Goal: Communication & Community: Answer question/provide support

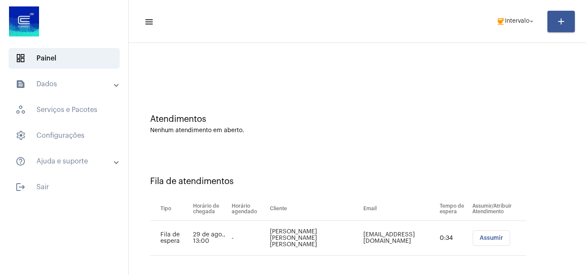
scroll to position [12, 0]
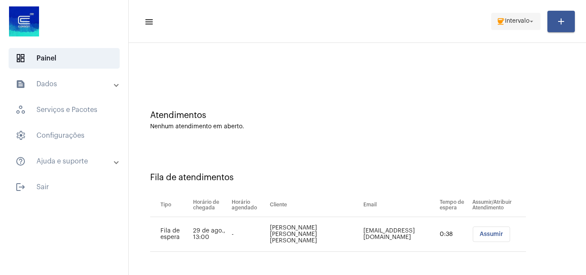
click at [532, 16] on span "coffee Intervalo arrow_drop_down" at bounding box center [515, 20] width 39 height 15
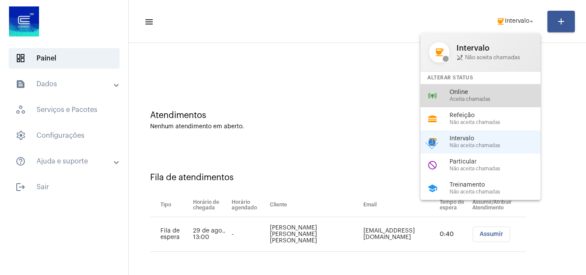
click at [482, 95] on span "Online" at bounding box center [498, 92] width 98 height 6
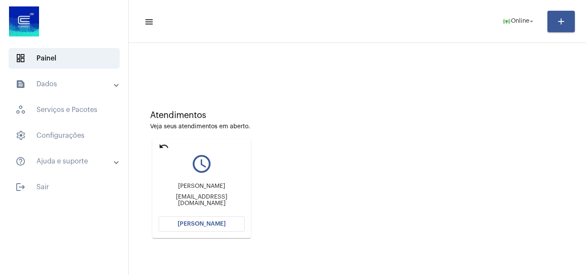
click at [224, 225] on button "[PERSON_NAME]" at bounding box center [202, 223] width 86 height 15
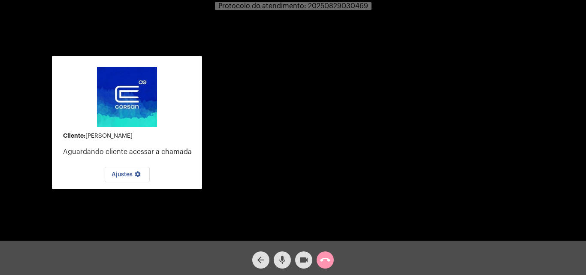
click at [224, 225] on div "Cliente: Vanessa Aguardando cliente acessar a chamada Ajustes settings Acessand…" at bounding box center [293, 121] width 584 height 240
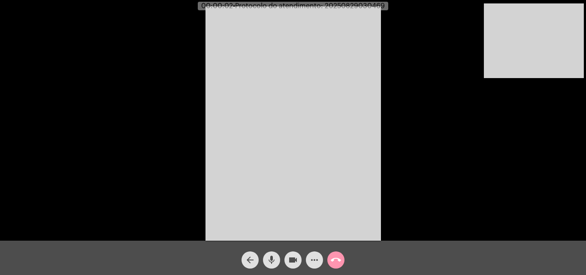
click at [180, 119] on div "Acessando Câmera e Microfone..." at bounding box center [293, 122] width 584 height 240
click at [273, 261] on mat-icon "mic" at bounding box center [271, 260] width 10 height 10
click at [273, 258] on mat-icon "mic_off" at bounding box center [271, 260] width 10 height 10
click at [272, 257] on mat-icon "mic" at bounding box center [271, 260] width 10 height 10
click at [272, 257] on mat-icon "mic_off" at bounding box center [271, 260] width 10 height 10
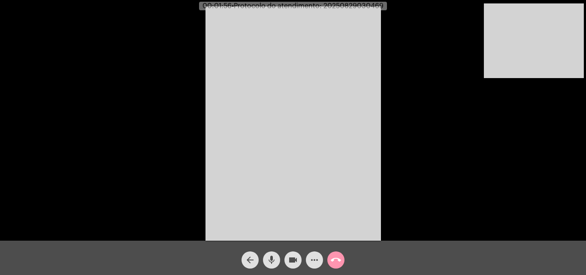
click at [267, 258] on mat-icon "mic" at bounding box center [271, 260] width 10 height 10
click at [273, 262] on mat-icon "mic_off" at bounding box center [271, 260] width 10 height 10
click at [334, 261] on mat-icon "call_end" at bounding box center [336, 260] width 10 height 10
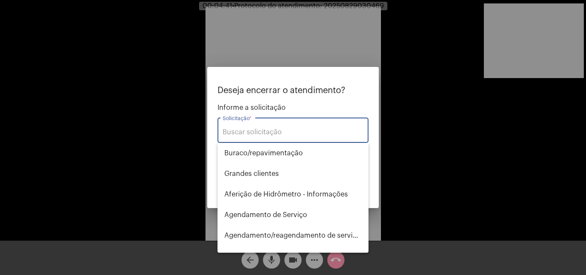
click at [299, 132] on input "Solicitação *" at bounding box center [292, 132] width 141 height 8
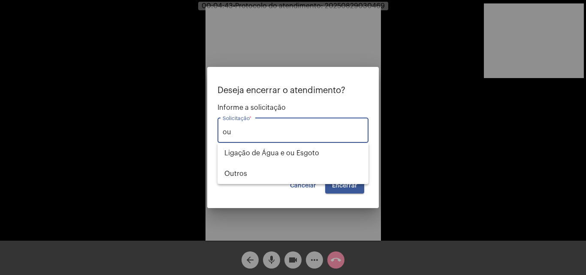
type input "o"
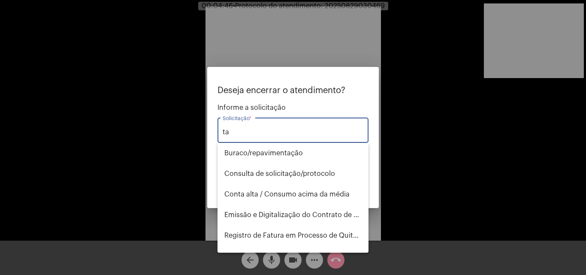
type input "t"
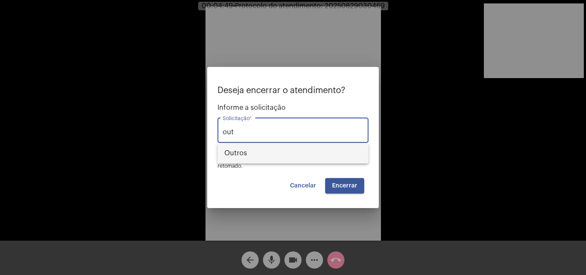
click at [285, 148] on span "Outros" at bounding box center [292, 153] width 137 height 21
type input "Outros"
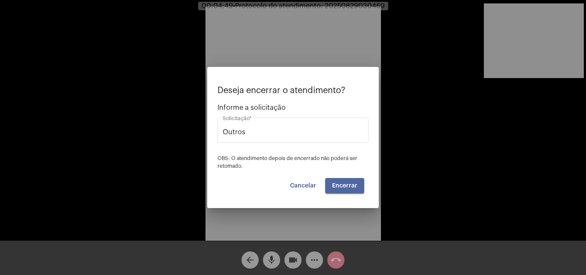
click at [358, 186] on button "Encerrar" at bounding box center [344, 185] width 39 height 15
click at [353, 186] on span "Encerrar" at bounding box center [344, 186] width 25 height 6
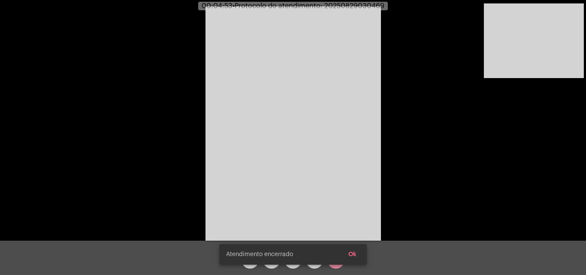
click at [334, 263] on snack-bar-container "Atendimento encerrado Ok" at bounding box center [292, 254] width 147 height 21
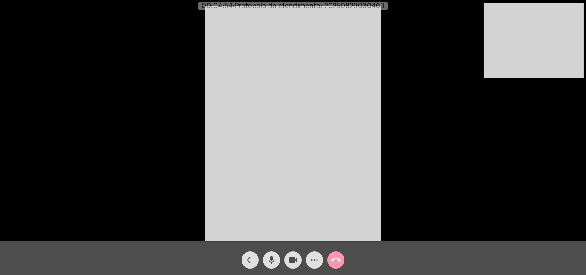
click at [336, 258] on mat-icon "call_end" at bounding box center [336, 260] width 10 height 10
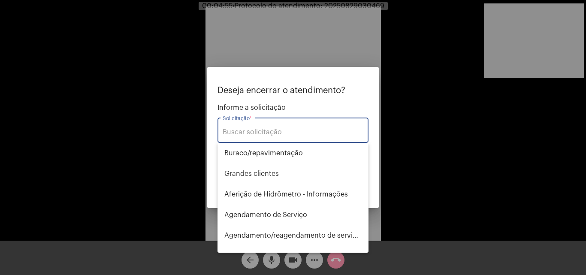
click at [309, 134] on input "Solicitação *" at bounding box center [292, 132] width 141 height 8
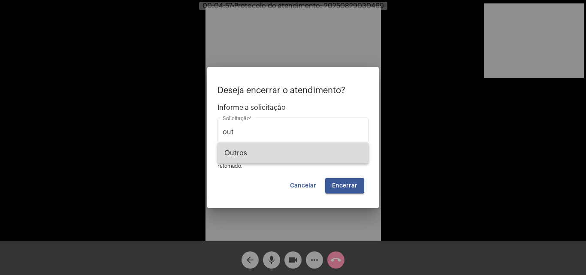
click at [300, 151] on span "Outros" at bounding box center [292, 153] width 137 height 21
type input "Outros"
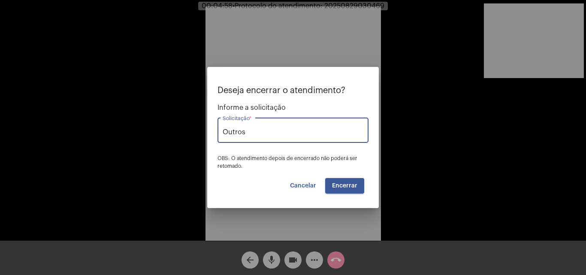
click at [345, 189] on button "Encerrar" at bounding box center [344, 185] width 39 height 15
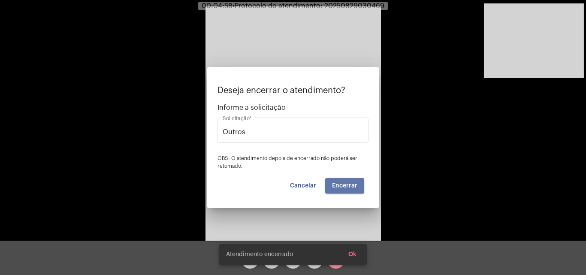
click at [345, 189] on button "Encerrar" at bounding box center [344, 185] width 39 height 15
click at [345, 189] on video at bounding box center [292, 123] width 175 height 234
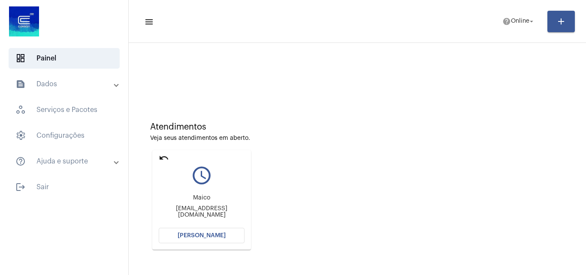
click at [166, 159] on mat-icon "undo" at bounding box center [164, 158] width 10 height 10
click at [187, 226] on mat-card "undo query_builder Diessica Solbiel11@gmail.com Abrir Chamada" at bounding box center [201, 199] width 99 height 99
click at [192, 235] on span "[PERSON_NAME]" at bounding box center [201, 235] width 48 height 6
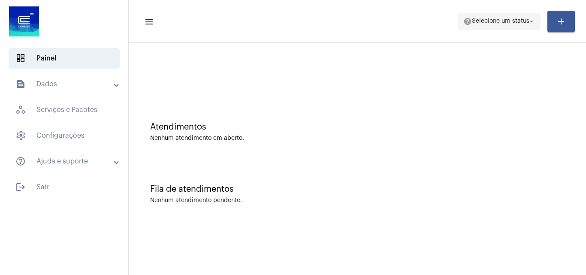
click at [480, 23] on span "Selecione um status" at bounding box center [500, 21] width 57 height 6
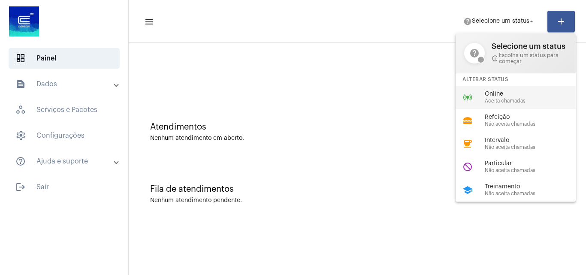
click at [486, 92] on span "Online" at bounding box center [533, 94] width 98 height 6
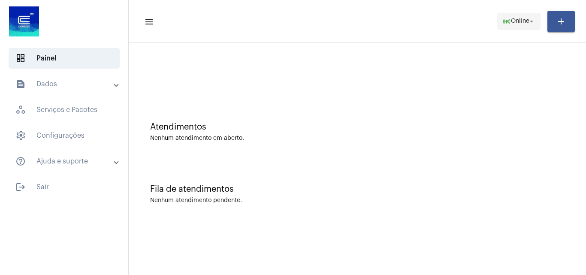
click at [522, 23] on span "Online" at bounding box center [520, 21] width 18 height 6
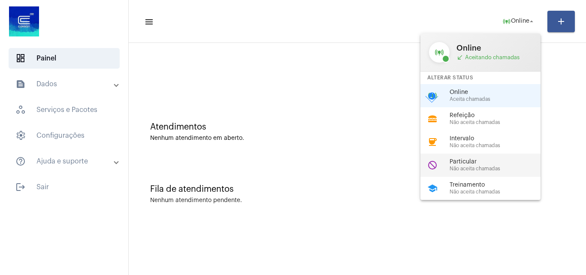
click at [497, 165] on div "Particular Não aceita chamadas" at bounding box center [498, 165] width 98 height 13
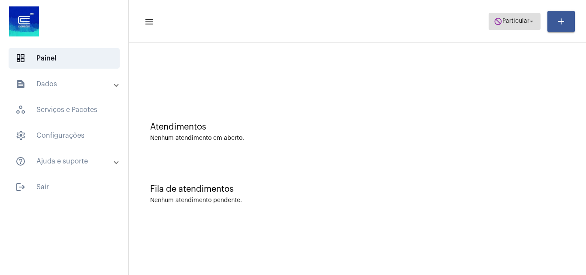
click at [507, 20] on span "Particular" at bounding box center [515, 21] width 27 height 6
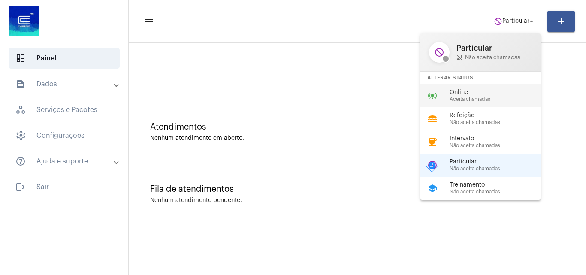
click at [493, 96] on span "Aceita chamadas" at bounding box center [498, 99] width 98 height 6
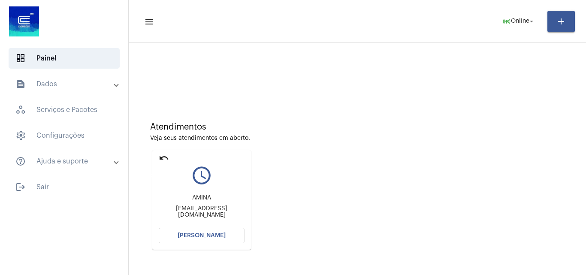
click at [163, 159] on mat-icon "undo" at bounding box center [164, 158] width 10 height 10
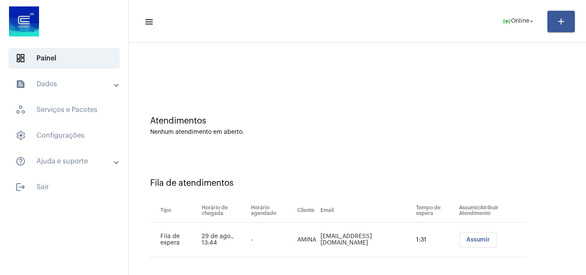
scroll to position [12, 0]
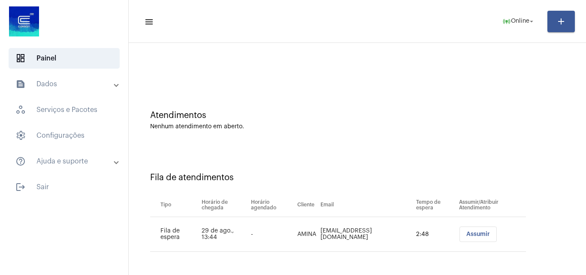
click at [466, 236] on span "Assumir" at bounding box center [478, 234] width 24 height 6
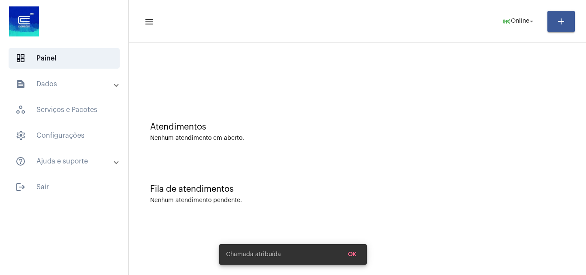
scroll to position [0, 0]
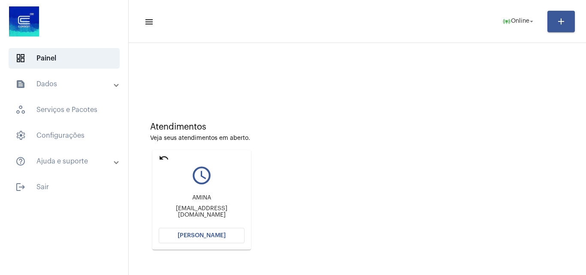
click at [216, 233] on span "[PERSON_NAME]" at bounding box center [201, 235] width 48 height 6
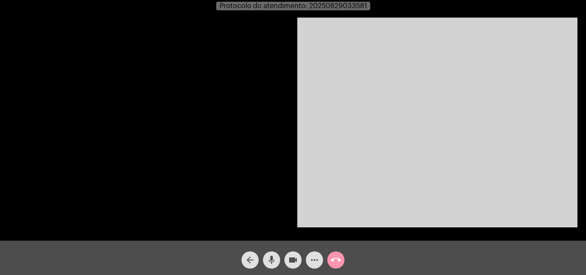
click at [498, 112] on video at bounding box center [437, 123] width 280 height 210
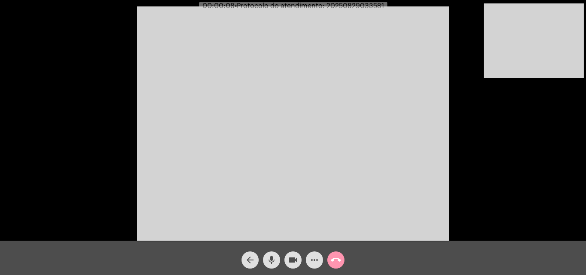
click at [310, 190] on video at bounding box center [293, 123] width 312 height 234
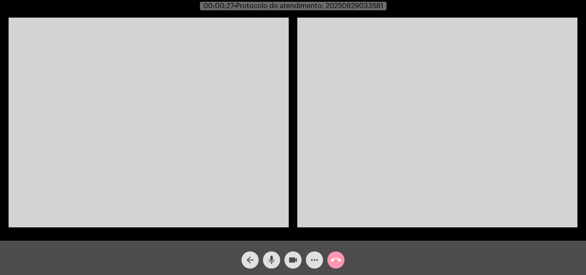
click at [243, 132] on video at bounding box center [149, 123] width 280 height 210
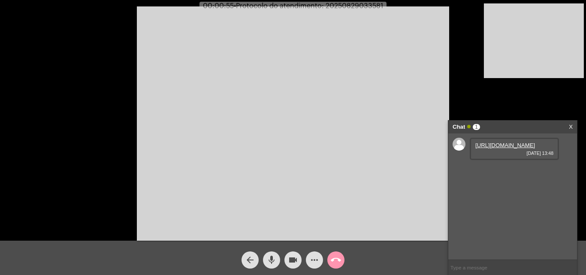
click at [526, 146] on div "[URL][DOMAIN_NAME] [DATE] 13:48" at bounding box center [513, 149] width 89 height 22
click at [496, 148] on link "[URL][DOMAIN_NAME]" at bounding box center [505, 145] width 60 height 6
click at [285, 191] on video at bounding box center [293, 123] width 312 height 234
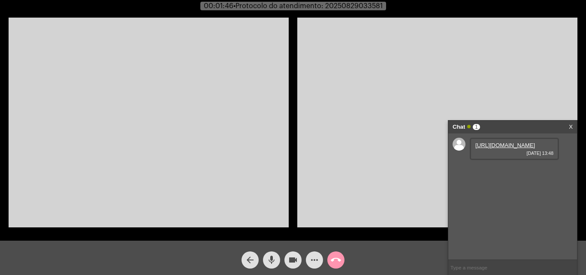
click at [233, 181] on video at bounding box center [149, 123] width 280 height 210
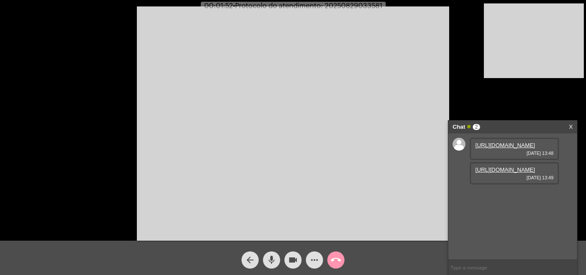
click at [488, 173] on link "[URL][DOMAIN_NAME]" at bounding box center [505, 169] width 60 height 6
click at [497, 197] on link "[URL][DOMAIN_NAME]" at bounding box center [505, 194] width 60 height 6
click at [494, 222] on link "[URL][DOMAIN_NAME]" at bounding box center [505, 218] width 60 height 6
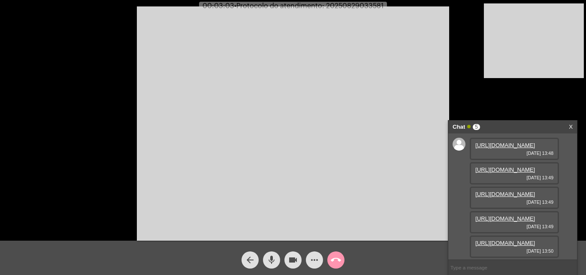
scroll to position [95, 0]
click at [501, 240] on link "[URL][DOMAIN_NAME]" at bounding box center [505, 243] width 60 height 6
click at [311, 255] on mat-icon "more_horiz" at bounding box center [314, 260] width 10 height 10
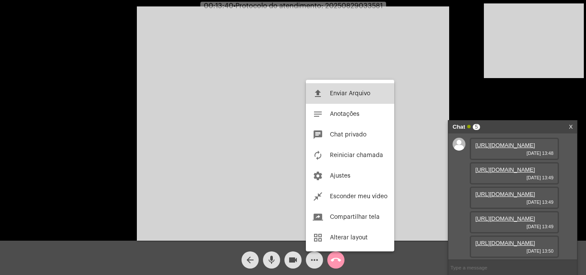
click at [340, 95] on span "Enviar Arquivo" at bounding box center [350, 93] width 40 height 6
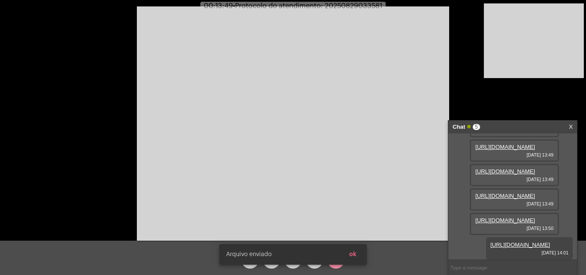
scroll to position [138, 0]
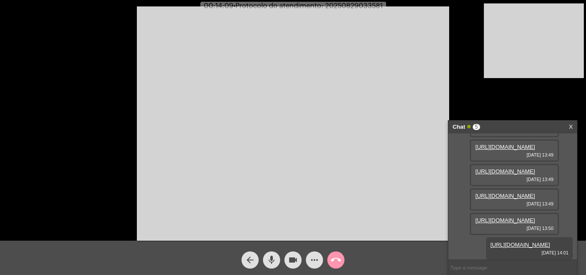
click at [520, 217] on link "[URL][DOMAIN_NAME]" at bounding box center [505, 220] width 60 height 6
click at [313, 259] on mat-icon "more_horiz" at bounding box center [314, 260] width 10 height 10
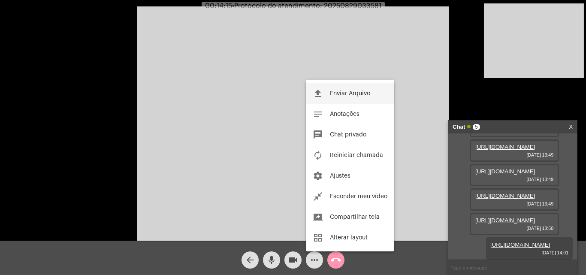
click at [355, 89] on button "file_upload Enviar Arquivo" at bounding box center [350, 93] width 88 height 21
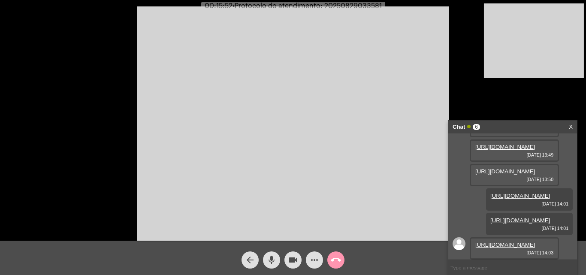
scroll to position [225, 0]
click at [489, 241] on link "[URL][DOMAIN_NAME]" at bounding box center [505, 244] width 60 height 6
click at [360, 7] on span "• Protocolo do atendimento: 20250829033581" at bounding box center [306, 6] width 149 height 7
copy span "20250829033581"
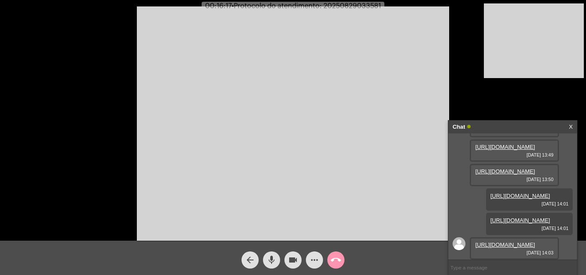
click at [475, 267] on input "text" at bounding box center [512, 267] width 129 height 15
paste input "20250829033581"
type input "20250829033581"
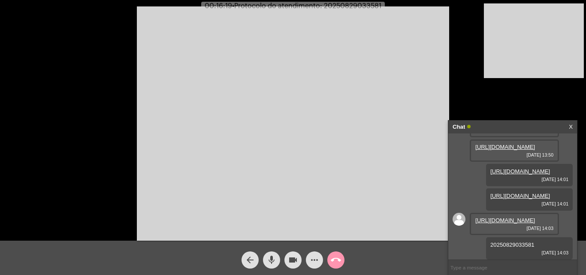
scroll to position [250, 0]
click at [338, 261] on mat-icon "call_end" at bounding box center [336, 260] width 10 height 10
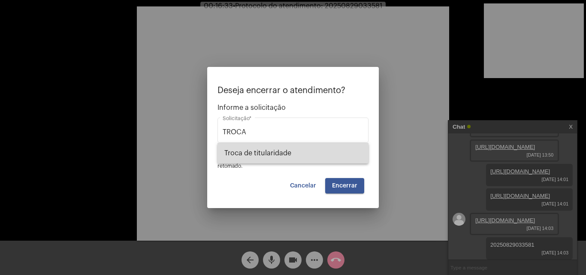
click at [287, 154] on span "Troca de titularidade" at bounding box center [292, 153] width 137 height 21
type input "Troca de titularidade"
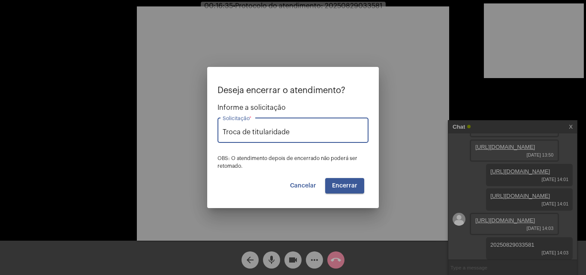
click at [348, 182] on button "Encerrar" at bounding box center [344, 185] width 39 height 15
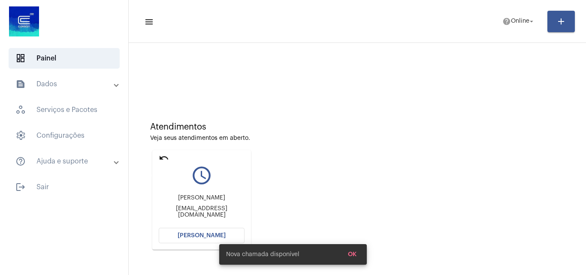
click at [164, 156] on mat-icon "undo" at bounding box center [164, 158] width 10 height 10
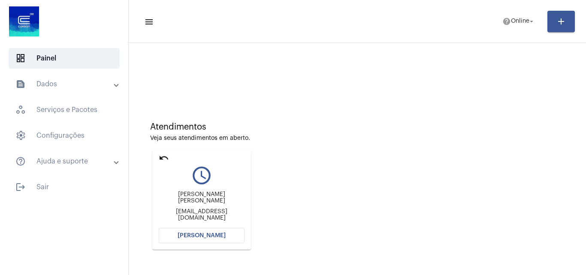
click at [227, 228] on button "[PERSON_NAME]" at bounding box center [202, 235] width 86 height 15
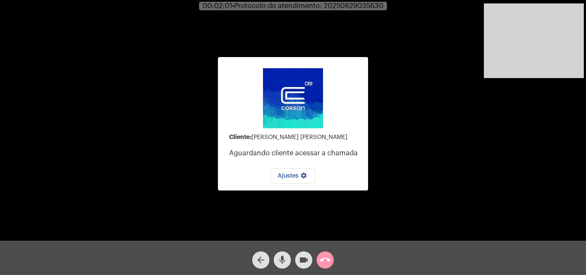
click at [284, 260] on mat-icon "mic" at bounding box center [282, 260] width 10 height 10
click at [300, 259] on mat-icon "videocam" at bounding box center [303, 260] width 10 height 10
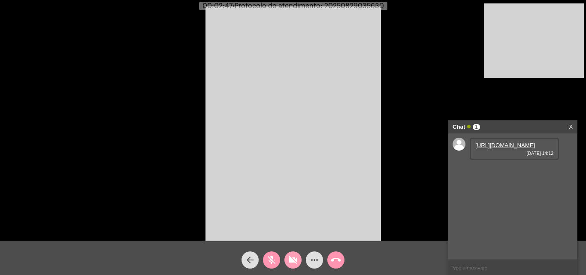
click at [296, 256] on mat-icon "videocam_off" at bounding box center [293, 260] width 10 height 10
click at [294, 259] on mat-icon "videocam" at bounding box center [293, 260] width 10 height 10
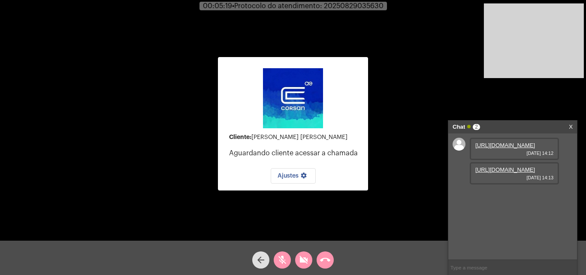
click at [276, 264] on button "mic_off" at bounding box center [281, 259] width 17 height 17
click at [292, 258] on div "mic" at bounding box center [281, 257] width 21 height 21
click at [305, 260] on mat-icon "videocam_off" at bounding box center [303, 260] width 10 height 10
click at [278, 260] on mat-icon "mic_off" at bounding box center [282, 260] width 10 height 10
click at [331, 264] on button "call_end" at bounding box center [324, 259] width 17 height 17
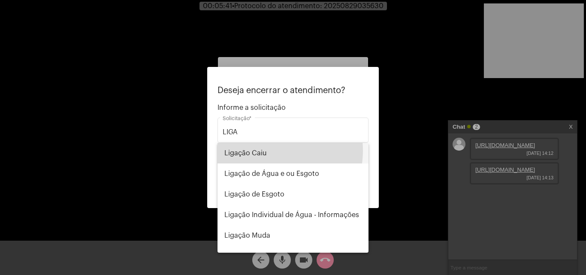
click at [267, 150] on span "Ligação Caiu" at bounding box center [292, 153] width 137 height 21
type input "Ligação Caiu"
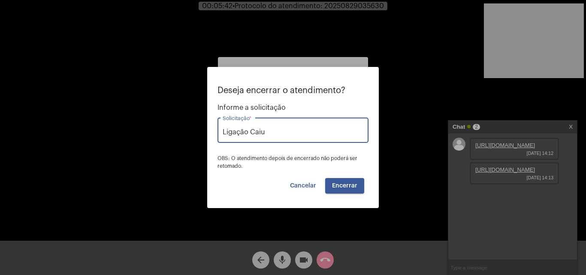
click at [345, 186] on span "Encerrar" at bounding box center [344, 186] width 25 height 6
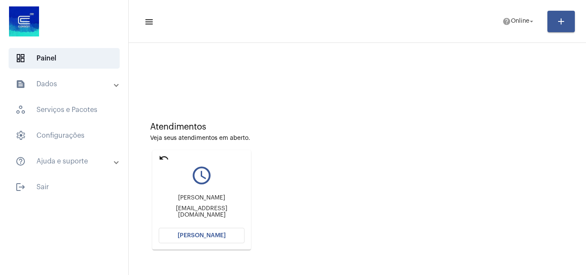
click at [196, 237] on span "[PERSON_NAME]" at bounding box center [201, 235] width 48 height 6
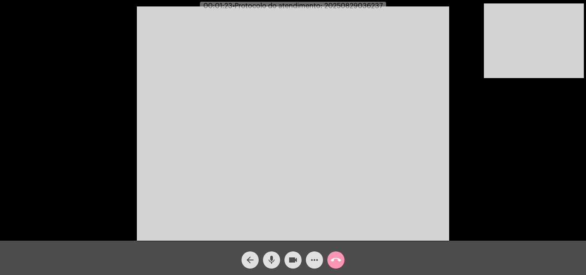
click at [274, 256] on mat-icon "mic" at bounding box center [271, 260] width 10 height 10
click at [297, 260] on mat-icon "videocam" at bounding box center [293, 260] width 10 height 10
click at [294, 257] on mat-icon "videocam_off" at bounding box center [293, 260] width 10 height 10
click at [274, 260] on mat-icon "mic_off" at bounding box center [271, 260] width 10 height 10
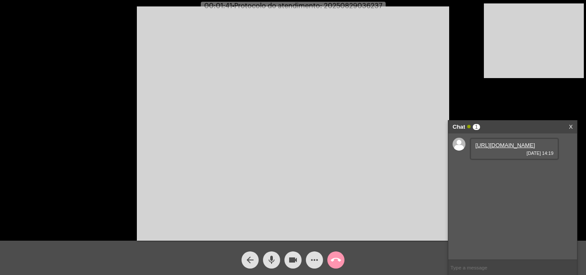
click at [509, 148] on link "[URL][DOMAIN_NAME]" at bounding box center [505, 145] width 60 height 6
click at [501, 173] on link "[URL][DOMAIN_NAME]" at bounding box center [505, 169] width 60 height 6
click at [500, 197] on link "[URL][DOMAIN_NAME]" at bounding box center [505, 194] width 60 height 6
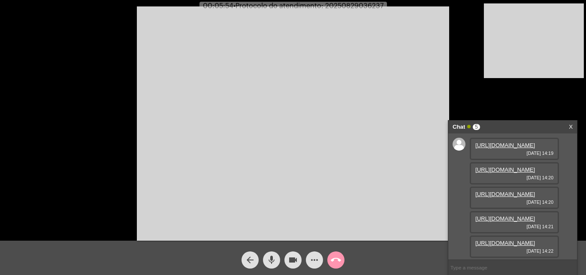
scroll to position [95, 0]
click at [508, 242] on link "[URL][DOMAIN_NAME]" at bounding box center [505, 243] width 60 height 6
drag, startPoint x: 267, startPoint y: 259, endPoint x: 275, endPoint y: 258, distance: 7.4
click at [267, 258] on mat-icon "mic" at bounding box center [271, 260] width 10 height 10
click at [294, 256] on mat-icon "videocam" at bounding box center [293, 260] width 10 height 10
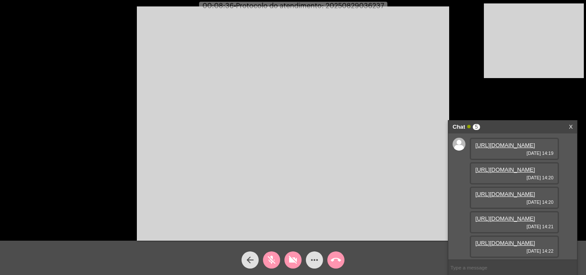
click at [276, 258] on mat-icon "mic_off" at bounding box center [271, 260] width 10 height 10
click at [273, 258] on mat-icon "mic" at bounding box center [271, 260] width 10 height 10
click at [272, 262] on mat-icon "mic_off" at bounding box center [271, 260] width 10 height 10
click at [271, 260] on mat-icon "mic" at bounding box center [271, 260] width 10 height 10
click at [273, 260] on mat-icon "mic_off" at bounding box center [271, 260] width 10 height 10
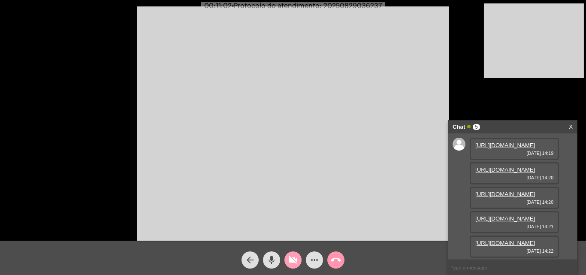
click at [288, 260] on mat-icon "videocam_off" at bounding box center [293, 260] width 10 height 10
click at [267, 260] on mat-icon "mic" at bounding box center [271, 260] width 10 height 10
click at [289, 265] on mat-icon "videocam" at bounding box center [293, 260] width 10 height 10
click at [506, 148] on link "[URL][DOMAIN_NAME]" at bounding box center [505, 145] width 60 height 6
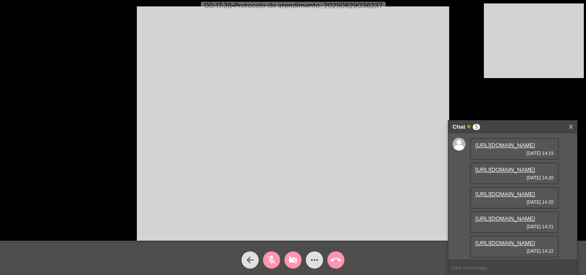
click at [502, 173] on link "[URL][DOMAIN_NAME]" at bounding box center [505, 169] width 60 height 6
click at [503, 197] on link "[URL][DOMAIN_NAME]" at bounding box center [505, 194] width 60 height 6
click at [511, 240] on link "[URL][DOMAIN_NAME]" at bounding box center [505, 243] width 60 height 6
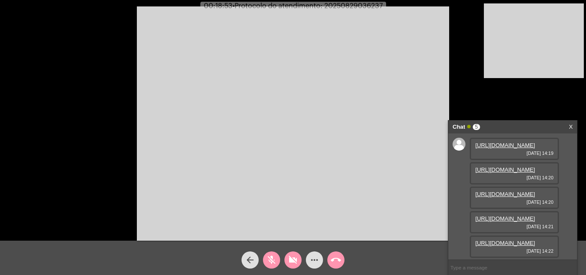
click at [294, 254] on span "videocam_off" at bounding box center [293, 259] width 10 height 17
click at [273, 258] on mat-icon "mic_off" at bounding box center [271, 260] width 10 height 10
drag, startPoint x: 266, startPoint y: 259, endPoint x: 249, endPoint y: 234, distance: 31.2
click at [267, 259] on mat-icon "mic" at bounding box center [271, 260] width 10 height 10
click at [275, 256] on mat-icon "mic_off" at bounding box center [271, 260] width 10 height 10
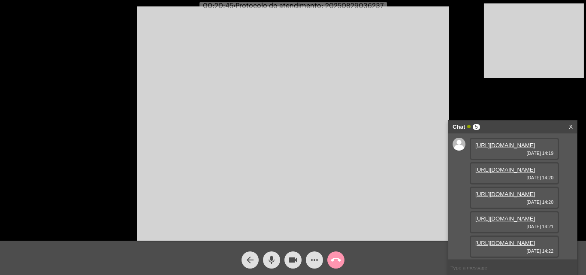
click at [276, 261] on mat-icon "mic" at bounding box center [271, 260] width 10 height 10
click at [271, 260] on mat-icon "mic_off" at bounding box center [271, 260] width 10 height 10
click at [271, 260] on mat-icon "mic" at bounding box center [271, 260] width 10 height 10
drag, startPoint x: 269, startPoint y: 270, endPoint x: 270, endPoint y: 264, distance: 5.6
click at [270, 270] on div "arrow_back mic_off videocam more_horiz call_end" at bounding box center [293, 257] width 586 height 34
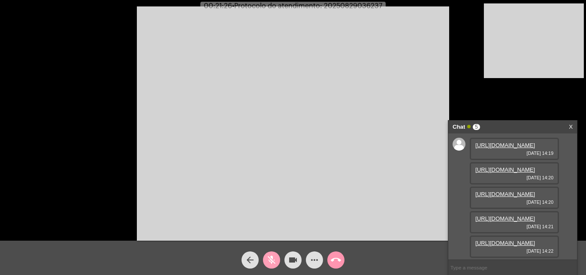
click at [270, 264] on mat-icon "mic_off" at bounding box center [271, 260] width 10 height 10
click at [270, 263] on mat-icon "mic" at bounding box center [271, 260] width 10 height 10
click at [267, 260] on mat-icon "mic_off" at bounding box center [271, 260] width 10 height 10
drag, startPoint x: 274, startPoint y: 255, endPoint x: 288, endPoint y: 256, distance: 13.7
click at [275, 256] on mat-icon "mic" at bounding box center [271, 260] width 10 height 10
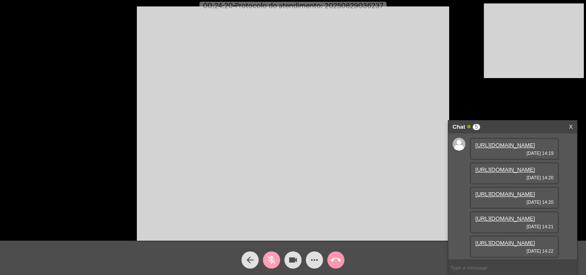
click at [274, 261] on mat-icon "mic_off" at bounding box center [271, 260] width 10 height 10
click at [268, 260] on mat-icon "mic" at bounding box center [271, 260] width 10 height 10
click at [289, 261] on mat-icon "videocam" at bounding box center [293, 260] width 10 height 10
click at [273, 258] on mat-icon "mic_off" at bounding box center [271, 260] width 10 height 10
click at [285, 258] on button "videocam_off" at bounding box center [292, 259] width 17 height 17
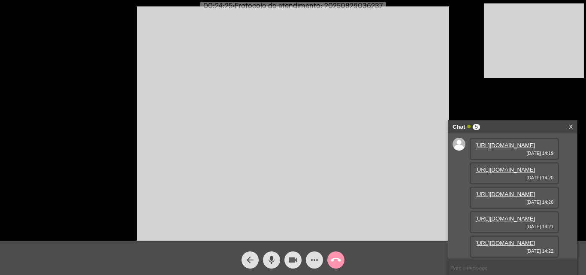
click at [287, 258] on button "videocam" at bounding box center [292, 259] width 17 height 17
click at [273, 261] on mat-icon "mic" at bounding box center [271, 260] width 10 height 10
click at [293, 253] on span "videocam_off" at bounding box center [293, 259] width 10 height 17
click at [274, 258] on mat-icon "mic_off" at bounding box center [271, 260] width 10 height 10
click at [270, 254] on span "mic" at bounding box center [271, 259] width 10 height 17
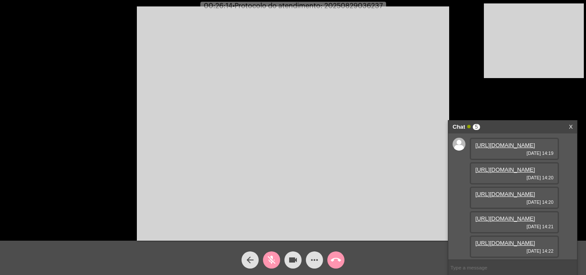
click at [293, 264] on mat-icon "videocam" at bounding box center [293, 260] width 10 height 10
click at [290, 259] on mat-icon "videocam_off" at bounding box center [293, 260] width 10 height 10
click at [263, 255] on div "mic_off" at bounding box center [271, 257] width 21 height 21
click at [272, 255] on mat-icon "mic" at bounding box center [271, 260] width 10 height 10
click at [271, 256] on mat-icon "mic_off" at bounding box center [271, 260] width 10 height 10
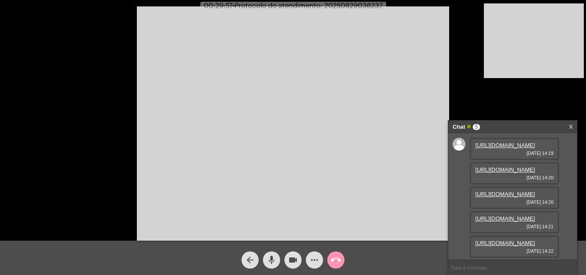
click at [271, 256] on mat-icon "mic" at bounding box center [271, 260] width 10 height 10
click at [276, 258] on mat-icon "mic_off" at bounding box center [271, 260] width 10 height 10
click at [273, 256] on mat-icon "mic" at bounding box center [271, 260] width 10 height 10
click at [272, 259] on mat-icon "mic_off" at bounding box center [271, 260] width 10 height 10
click at [312, 256] on mat-icon "more_horiz" at bounding box center [314, 260] width 10 height 10
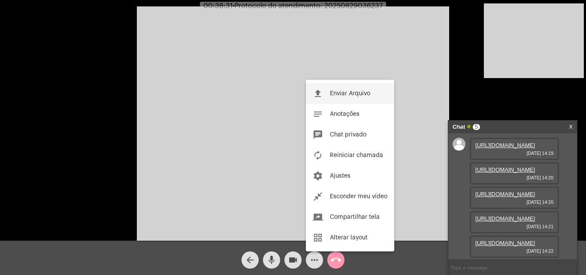
click at [353, 95] on span "Enviar Arquivo" at bounding box center [350, 93] width 40 height 6
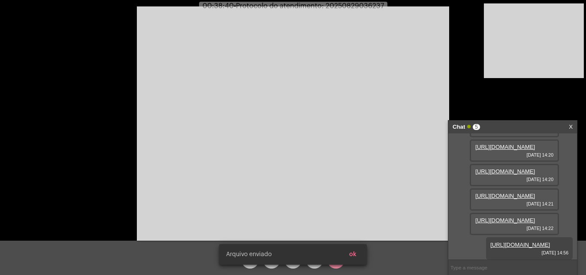
scroll to position [138, 0]
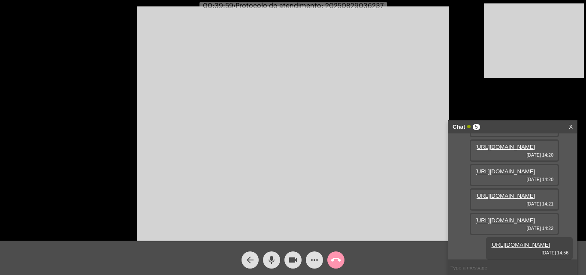
click at [361, 6] on span "• Protocolo do atendimento: 20250829036237" at bounding box center [308, 6] width 150 height 7
copy span "20250829036237"
click at [471, 270] on input "text" at bounding box center [512, 267] width 129 height 15
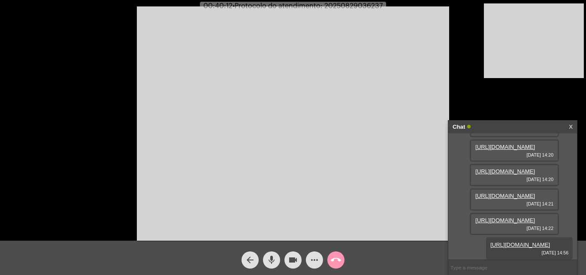
paste input "20250829036237"
type input "20250829036237"
click at [335, 258] on mat-icon "call_end" at bounding box center [336, 260] width 10 height 10
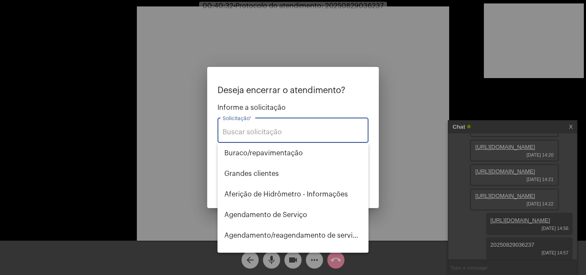
click at [297, 136] on div "Solicitação *" at bounding box center [292, 129] width 141 height 27
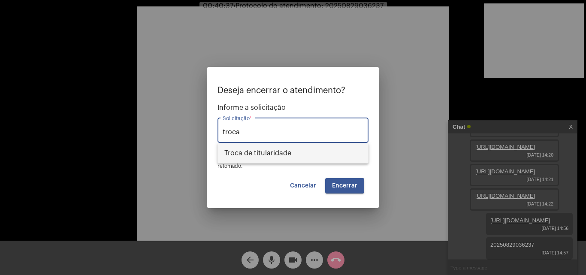
click at [294, 151] on span "Troca de titularidade" at bounding box center [292, 153] width 137 height 21
type input "Troca de titularidade"
click at [346, 186] on span "Encerrar" at bounding box center [344, 186] width 25 height 6
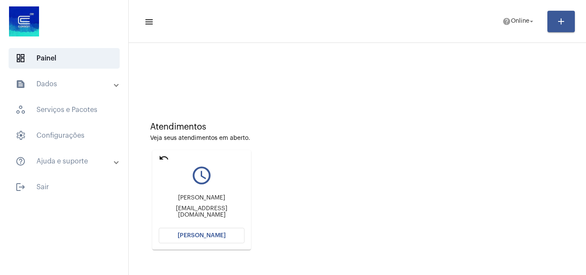
click at [166, 156] on mat-icon "undo" at bounding box center [164, 158] width 10 height 10
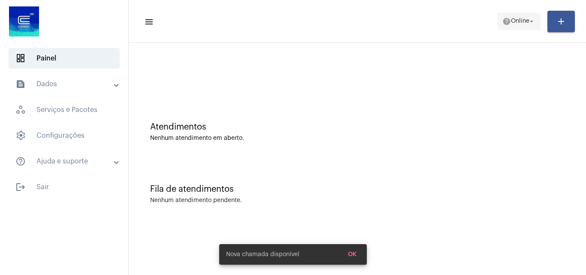
click at [520, 22] on span "Online" at bounding box center [520, 21] width 18 height 6
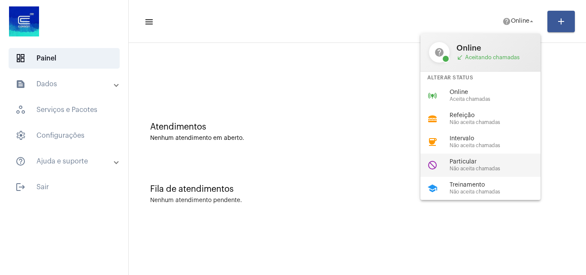
click at [486, 163] on span "Particular" at bounding box center [498, 162] width 98 height 6
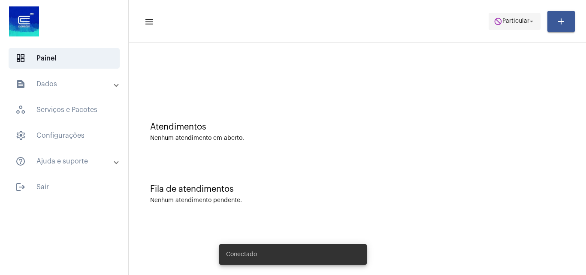
click at [505, 15] on span "do_not_disturb Particular arrow_drop_down" at bounding box center [514, 20] width 42 height 15
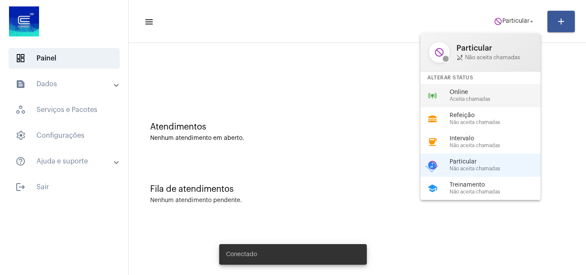
click at [475, 99] on span "Aceita chamadas" at bounding box center [498, 99] width 98 height 6
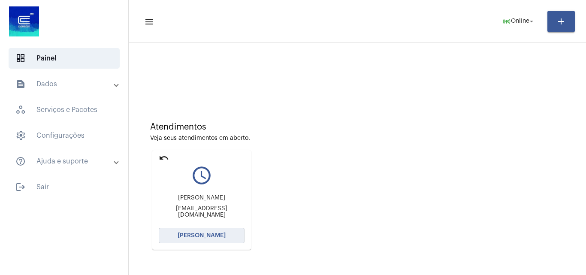
click at [203, 236] on span "[PERSON_NAME]" at bounding box center [201, 235] width 48 height 6
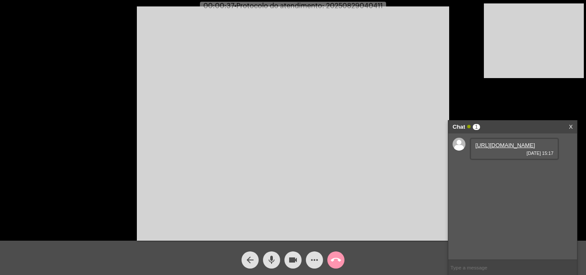
click at [514, 148] on link "[URL][DOMAIN_NAME]" at bounding box center [505, 145] width 60 height 6
click at [516, 173] on link "[URL][DOMAIN_NAME]" at bounding box center [505, 169] width 60 height 6
click at [497, 197] on link "[URL][DOMAIN_NAME]" at bounding box center [505, 194] width 60 height 6
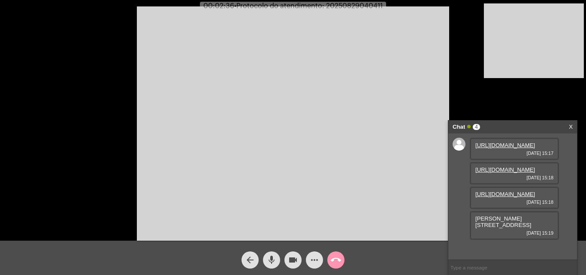
scroll to position [45, 0]
click at [497, 197] on link "[URL][DOMAIN_NAME]" at bounding box center [505, 194] width 60 height 6
click at [271, 258] on mat-icon "mic" at bounding box center [271, 260] width 10 height 10
click at [267, 258] on mat-icon "mic_off" at bounding box center [271, 260] width 10 height 10
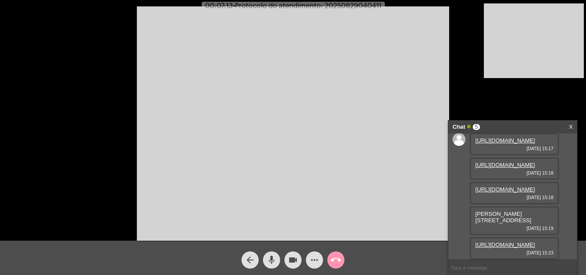
scroll to position [88, 0]
click at [496, 241] on link "[URL][DOMAIN_NAME]" at bounding box center [505, 244] width 60 height 6
click at [503, 241] on link "[URL][DOMAIN_NAME]" at bounding box center [505, 244] width 60 height 6
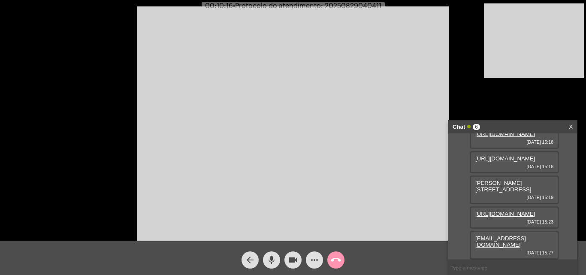
scroll to position [113, 0]
click at [313, 261] on mat-icon "more_horiz" at bounding box center [314, 260] width 10 height 10
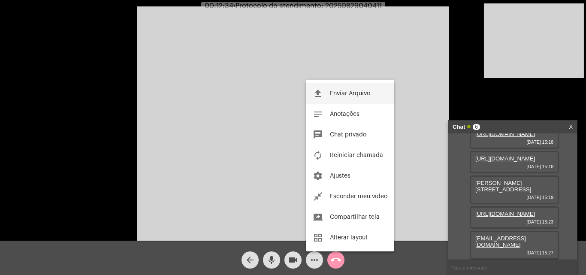
click at [328, 96] on button "file_upload Enviar Arquivo" at bounding box center [350, 93] width 88 height 21
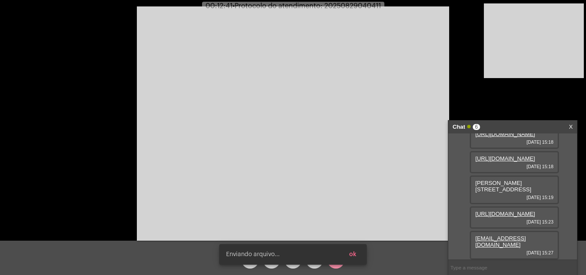
scroll to position [156, 0]
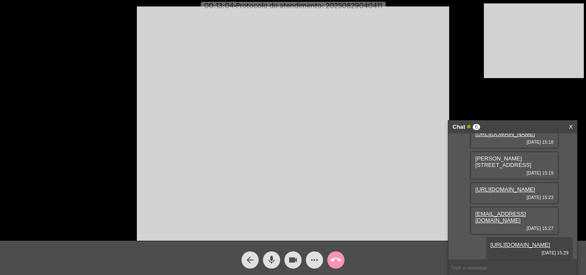
click at [335, 8] on span "• Protocolo do atendimento: 20250829040411" at bounding box center [308, 6] width 148 height 7
click at [336, 7] on span "• Protocolo do atendimento: 20250829040411" at bounding box center [308, 6] width 148 height 7
copy span "20250829040411"
click at [487, 262] on input "text" at bounding box center [512, 267] width 129 height 15
paste input "20250829040411"
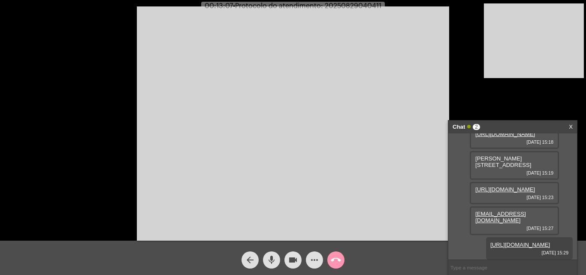
type input "20250829040411"
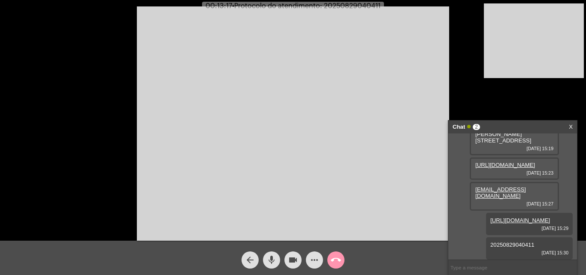
click at [315, 262] on mat-icon "more_horiz" at bounding box center [314, 260] width 10 height 10
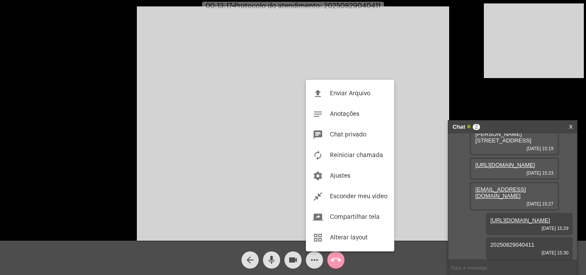
click at [289, 210] on div at bounding box center [293, 137] width 586 height 275
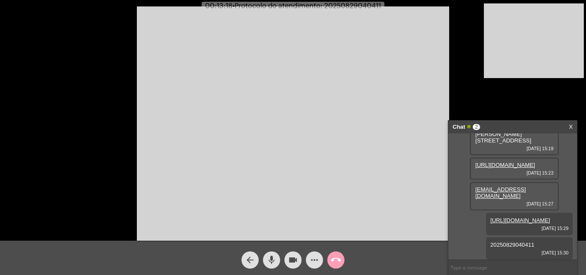
click at [338, 263] on mat-icon "call_end" at bounding box center [336, 260] width 10 height 10
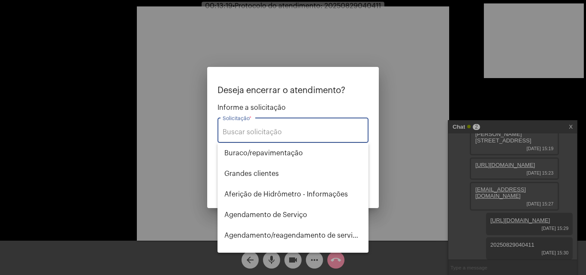
click at [268, 133] on input "Solicitação *" at bounding box center [292, 132] width 141 height 8
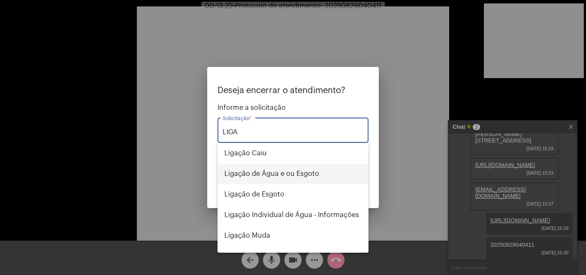
click at [279, 170] on span "Ligação de Água e ou Esgoto" at bounding box center [292, 173] width 137 height 21
type input "Ligação de Água e ou Esgoto"
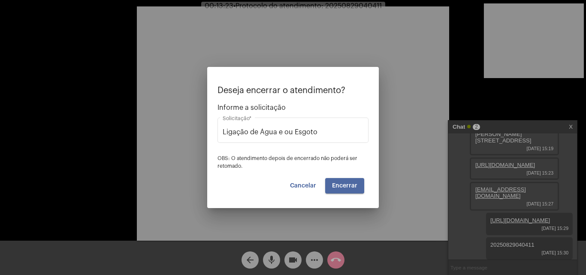
click at [339, 180] on button "Encerrar" at bounding box center [344, 185] width 39 height 15
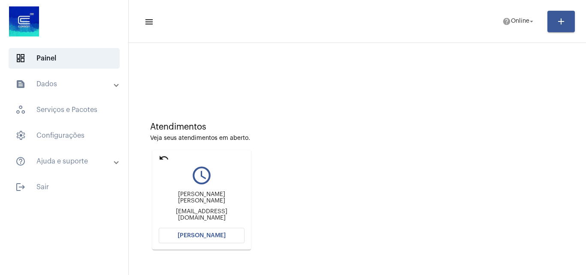
click at [59, 90] on mat-expansion-panel-header "text_snippet_outlined Dados" at bounding box center [66, 84] width 123 height 21
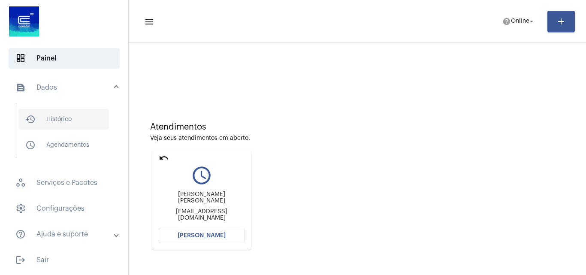
click at [58, 125] on span "history_outlined Histórico" at bounding box center [63, 119] width 90 height 21
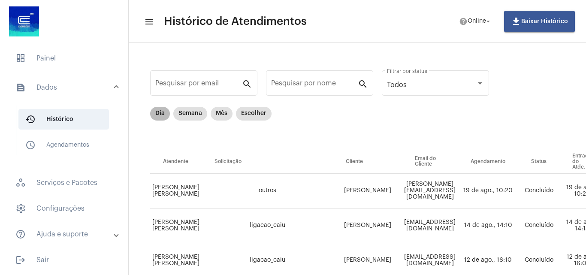
click at [156, 110] on mat-chip "Dia" at bounding box center [160, 114] width 20 height 14
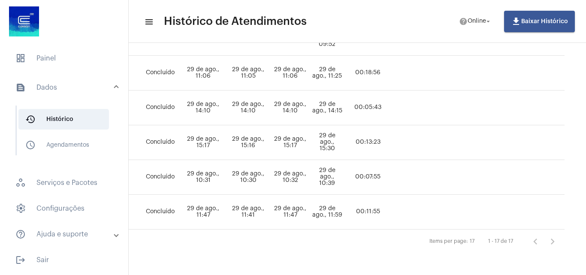
scroll to position [541, 0]
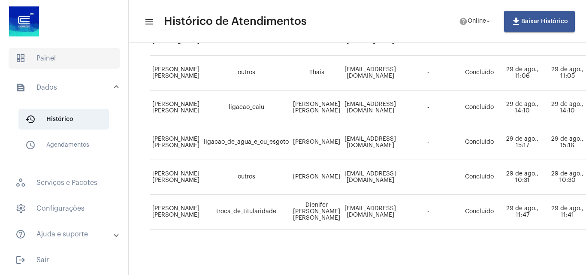
click at [61, 63] on span "dashboard Painel" at bounding box center [64, 58] width 111 height 21
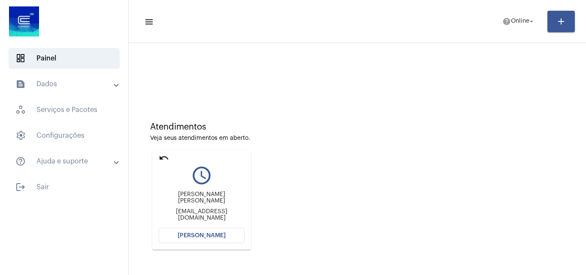
click at [206, 233] on span "[PERSON_NAME]" at bounding box center [201, 235] width 48 height 6
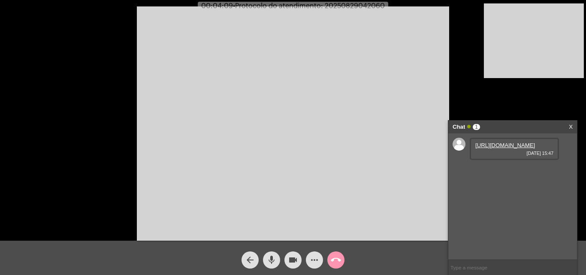
click at [494, 148] on link "[URL][DOMAIN_NAME]" at bounding box center [505, 145] width 60 height 6
click at [272, 264] on mat-icon "mic" at bounding box center [271, 260] width 10 height 10
click at [291, 258] on mat-icon "videocam" at bounding box center [293, 260] width 10 height 10
click at [286, 261] on button "videocam_off" at bounding box center [292, 259] width 17 height 17
click at [269, 262] on mat-icon "mic_off" at bounding box center [271, 260] width 10 height 10
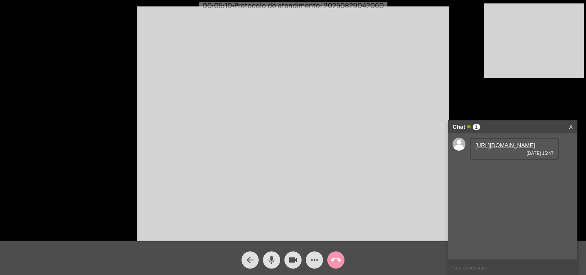
click at [274, 260] on mat-icon "mic" at bounding box center [271, 260] width 10 height 10
click at [290, 259] on mat-icon "videocam" at bounding box center [293, 260] width 10 height 10
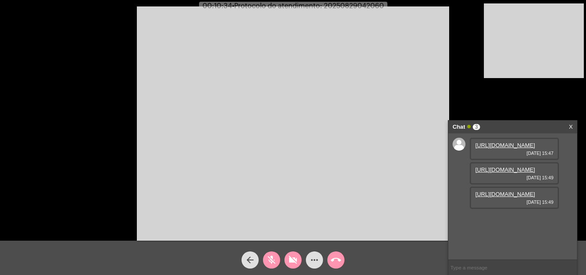
click at [289, 261] on mat-icon "videocam_off" at bounding box center [293, 260] width 10 height 10
click at [275, 259] on mat-icon "mic_off" at bounding box center [271, 260] width 10 height 10
click at [271, 262] on mat-icon "mic" at bounding box center [271, 260] width 10 height 10
click at [271, 262] on mat-icon "mic_off" at bounding box center [271, 260] width 10 height 10
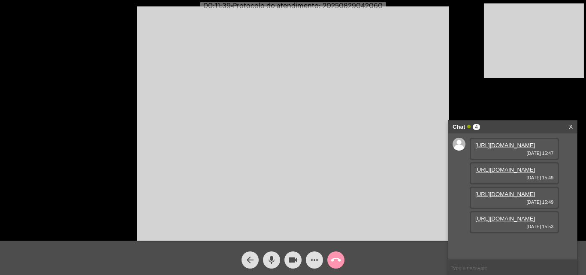
click at [272, 255] on mat-icon "mic" at bounding box center [271, 260] width 10 height 10
click at [291, 257] on mat-icon "videocam" at bounding box center [293, 260] width 10 height 10
click at [505, 215] on link "[URL][DOMAIN_NAME]" at bounding box center [505, 218] width 60 height 6
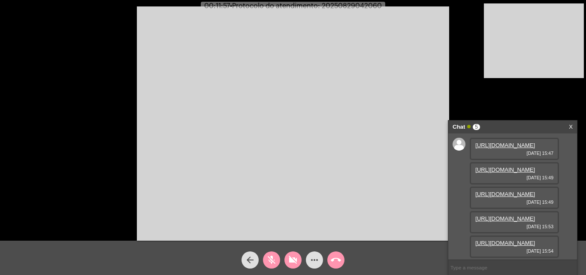
click at [511, 195] on link "[URL][DOMAIN_NAME]" at bounding box center [505, 194] width 60 height 6
click at [511, 215] on link "[URL][DOMAIN_NAME]" at bounding box center [505, 218] width 60 height 6
click at [499, 240] on link "[URL][DOMAIN_NAME]" at bounding box center [505, 243] width 60 height 6
click at [294, 256] on mat-icon "videocam_off" at bounding box center [293, 260] width 10 height 10
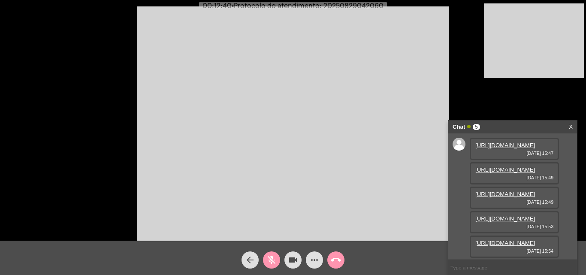
click at [270, 261] on mat-icon "mic_off" at bounding box center [271, 260] width 10 height 10
click at [270, 261] on mat-icon "mic" at bounding box center [271, 260] width 10 height 10
click at [287, 256] on button "videocam" at bounding box center [292, 259] width 17 height 17
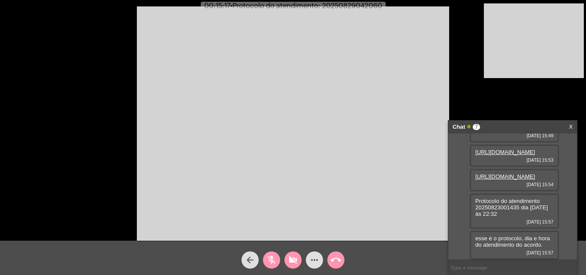
scroll to position [163, 0]
drag, startPoint x: 295, startPoint y: 258, endPoint x: 279, endPoint y: 260, distance: 15.6
click at [294, 258] on mat-icon "videocam_off" at bounding box center [293, 260] width 10 height 10
click at [275, 260] on mat-icon "mic_off" at bounding box center [271, 260] width 10 height 10
click at [261, 258] on div "mic" at bounding box center [271, 257] width 21 height 21
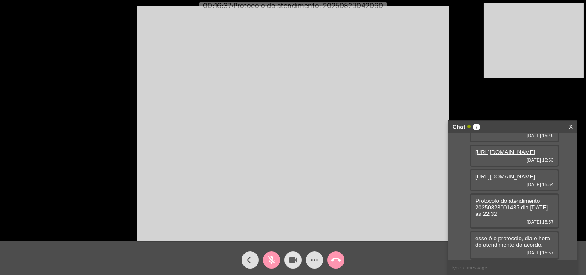
click at [285, 260] on button "videocam" at bounding box center [292, 259] width 17 height 17
click at [276, 261] on button "mic_off" at bounding box center [271, 259] width 17 height 17
click at [271, 258] on mat-icon "mic" at bounding box center [271, 260] width 10 height 10
drag, startPoint x: 274, startPoint y: 258, endPoint x: 297, endPoint y: 258, distance: 23.2
click at [275, 258] on mat-icon "mic_off" at bounding box center [271, 260] width 10 height 10
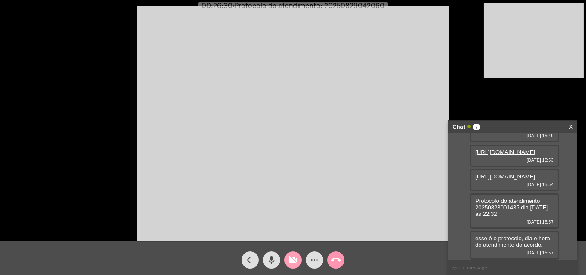
click at [297, 258] on mat-icon "videocam_off" at bounding box center [293, 260] width 10 height 10
click at [316, 258] on mat-icon "more_horiz" at bounding box center [314, 260] width 10 height 10
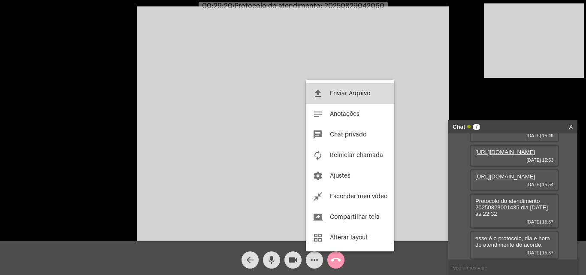
click at [345, 98] on button "file_upload Enviar Arquivo" at bounding box center [350, 93] width 88 height 21
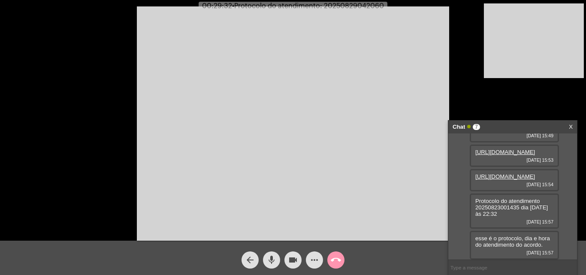
click at [312, 257] on mat-icon "more_horiz" at bounding box center [314, 260] width 10 height 10
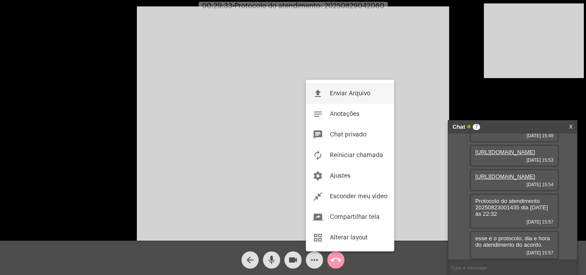
click at [343, 95] on span "Enviar Arquivo" at bounding box center [350, 93] width 40 height 6
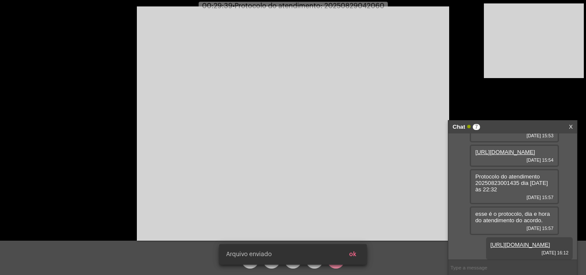
scroll to position [207, 0]
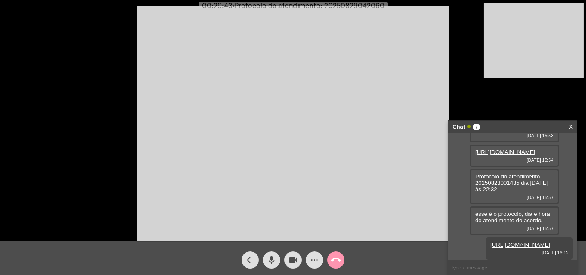
click at [314, 260] on mat-icon "more_horiz" at bounding box center [314, 260] width 10 height 10
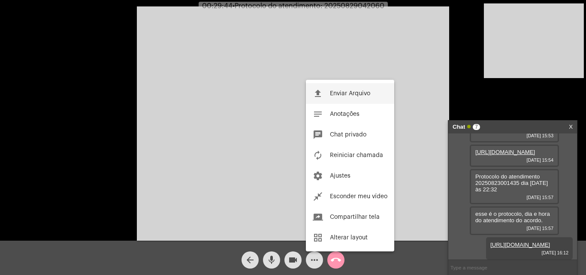
click at [330, 92] on span "Enviar Arquivo" at bounding box center [350, 93] width 40 height 6
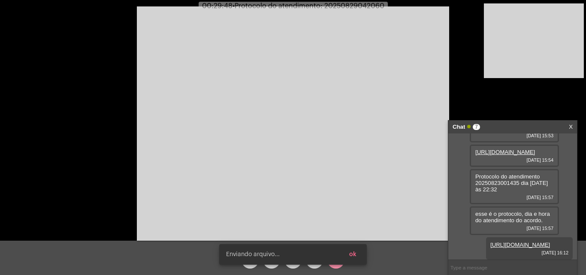
scroll to position [250, 0]
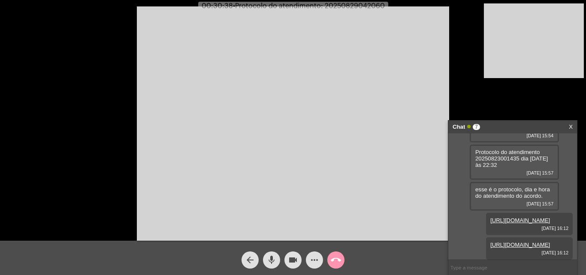
click at [499, 217] on link "https://neft-transfer-bucket.s3.amazonaws.com/temp-f51b1482-2cb7-2c27-ccbd-f3eb…" at bounding box center [520, 220] width 60 height 6
click at [310, 254] on span "more_horiz" at bounding box center [314, 259] width 10 height 17
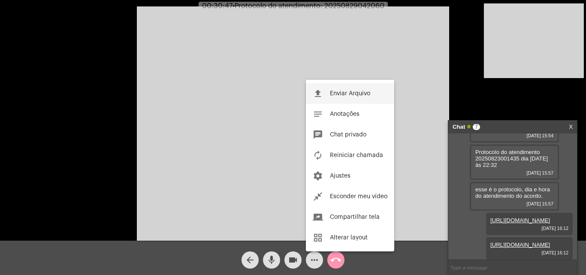
click at [334, 90] on button "file_upload Enviar Arquivo" at bounding box center [350, 93] width 88 height 21
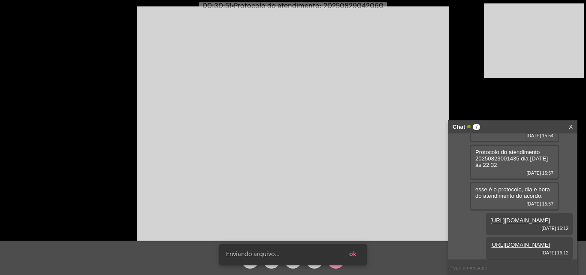
scroll to position [294, 0]
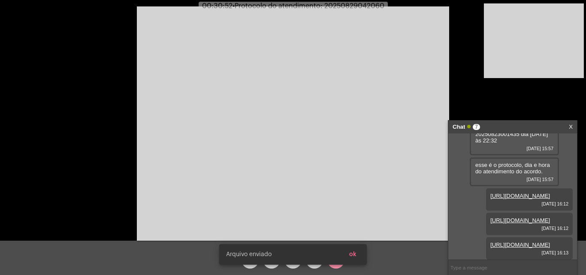
click at [517, 241] on link "https://neft-transfer-bucket.s3.amazonaws.com/temp-c592a363-e624-f259-f111-107c…" at bounding box center [520, 244] width 60 height 6
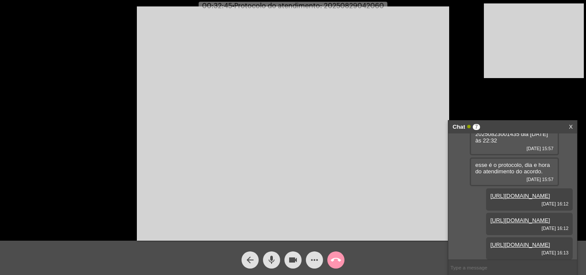
click at [313, 258] on mat-icon "more_horiz" at bounding box center [314, 260] width 10 height 10
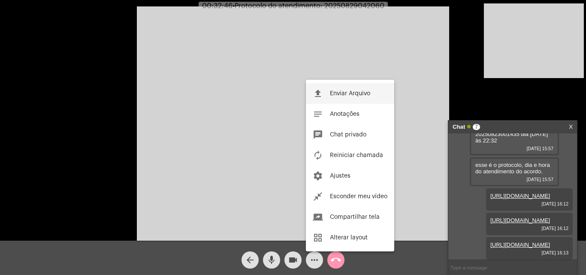
click at [346, 89] on button "file_upload Enviar Arquivo" at bounding box center [350, 93] width 88 height 21
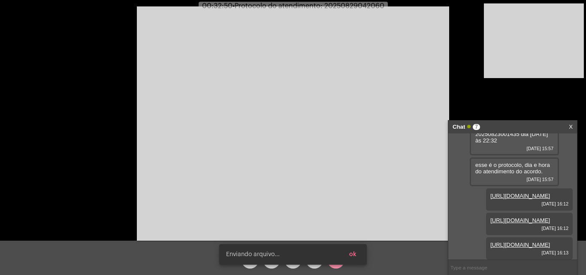
scroll to position [338, 0]
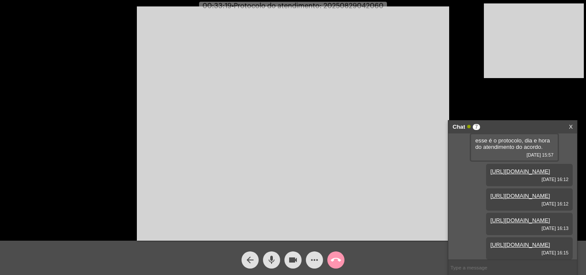
click at [313, 119] on video at bounding box center [293, 123] width 312 height 234
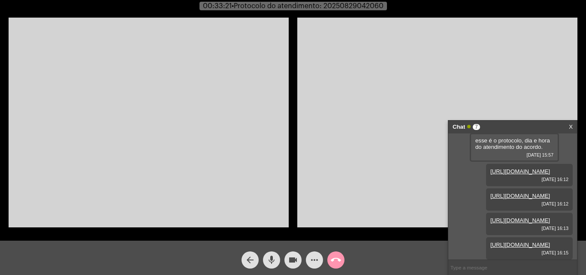
click at [172, 116] on video at bounding box center [149, 123] width 280 height 210
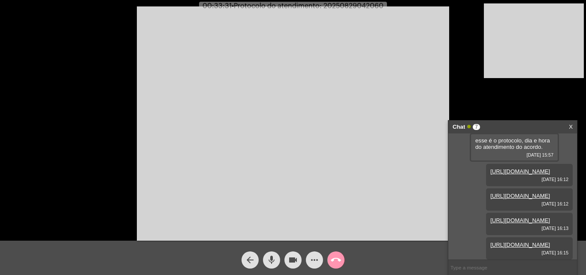
click at [353, 8] on span "• Protocolo do atendimento: 20250829042060" at bounding box center [307, 6] width 152 height 7
click at [353, 8] on span "• Protocolo do atendimento: 20250829042060" at bounding box center [308, 6] width 152 height 7
click at [270, 261] on mat-icon "mic" at bounding box center [271, 260] width 10 height 10
click at [270, 261] on mat-icon "mic_off" at bounding box center [271, 260] width 10 height 10
copy span "20250829042060"
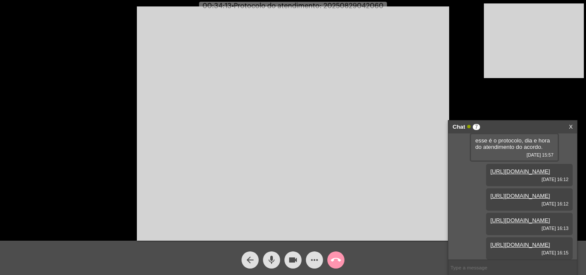
click at [466, 270] on input "text" at bounding box center [512, 267] width 129 height 15
paste input "20250829042060"
type input "20250829042060"
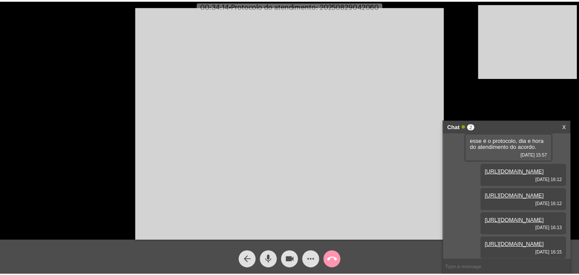
scroll to position [362, 0]
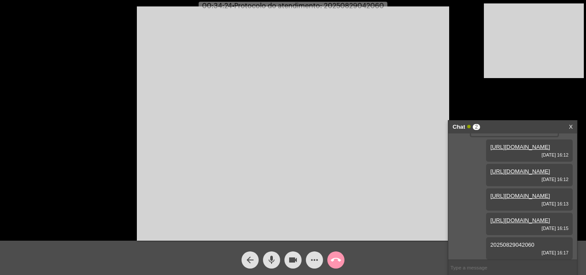
click at [334, 259] on mat-icon "call_end" at bounding box center [336, 260] width 10 height 10
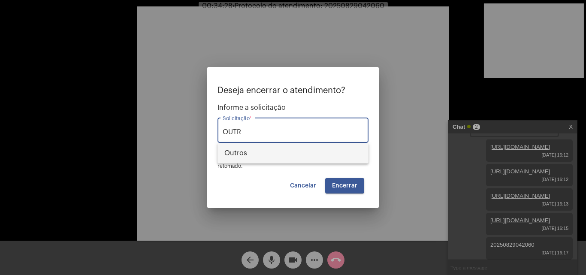
click at [266, 151] on span "Outros" at bounding box center [292, 153] width 137 height 21
type input "Outros"
click at [345, 182] on button "Encerrar" at bounding box center [344, 185] width 39 height 15
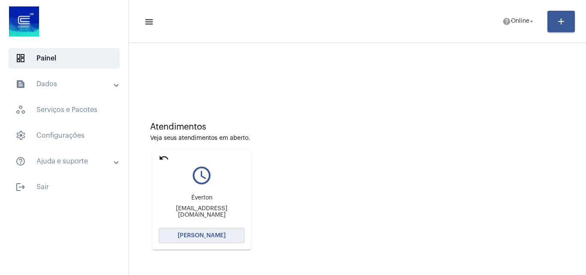
click at [213, 238] on button "[PERSON_NAME]" at bounding box center [202, 235] width 86 height 15
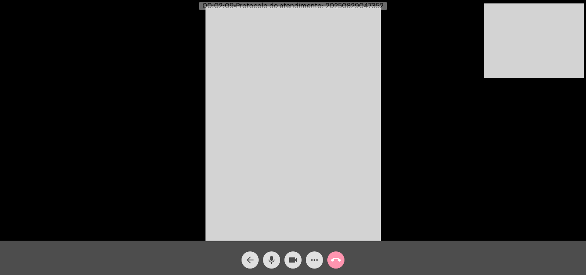
click at [273, 260] on mat-icon "mic" at bounding box center [271, 260] width 10 height 10
click at [274, 261] on mat-icon "mic_off" at bounding box center [271, 260] width 10 height 10
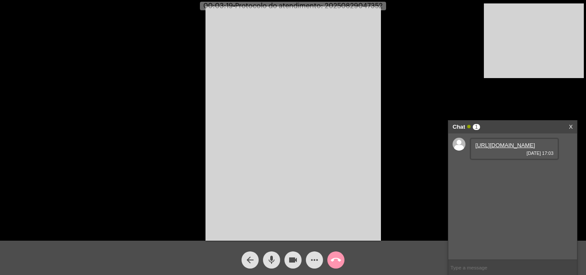
click at [489, 148] on link "https://neft-transfer-bucket.s3.amazonaws.com/temp-903a2502-42d5-bf96-448c-f683…" at bounding box center [505, 145] width 60 height 6
click at [269, 258] on mat-icon "mic" at bounding box center [271, 260] width 10 height 10
click at [288, 262] on mat-icon "videocam" at bounding box center [293, 260] width 10 height 10
click at [289, 258] on mat-icon "videocam_off" at bounding box center [293, 260] width 10 height 10
click at [271, 263] on mat-icon "mic_off" at bounding box center [271, 260] width 10 height 10
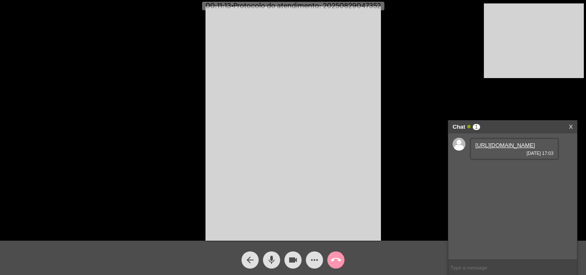
click at [270, 256] on mat-icon "mic" at bounding box center [271, 260] width 10 height 10
click at [269, 259] on mat-icon "mic_off" at bounding box center [271, 260] width 10 height 10
click at [372, 6] on span "• Protocolo do atendimento: 20250829047352" at bounding box center [306, 6] width 150 height 7
copy span "20250829047352"
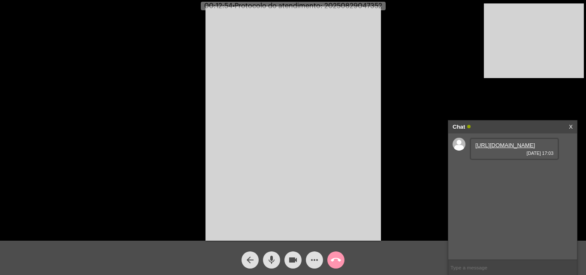
click at [486, 261] on input "text" at bounding box center [512, 267] width 129 height 15
paste input "20250829047352"
type input "20250829047352"
click at [333, 259] on mat-icon "call_end" at bounding box center [336, 260] width 10 height 10
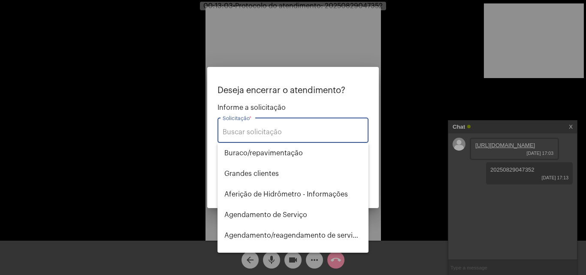
click at [292, 134] on input "Solicitação *" at bounding box center [292, 132] width 141 height 8
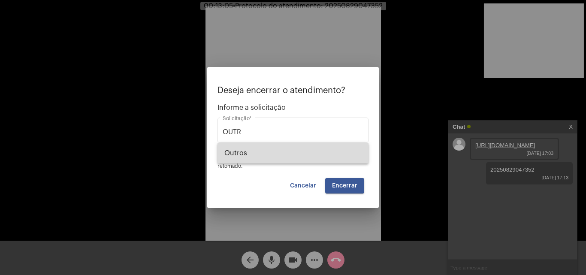
click at [291, 154] on span "Outros" at bounding box center [292, 153] width 137 height 21
type input "Outros"
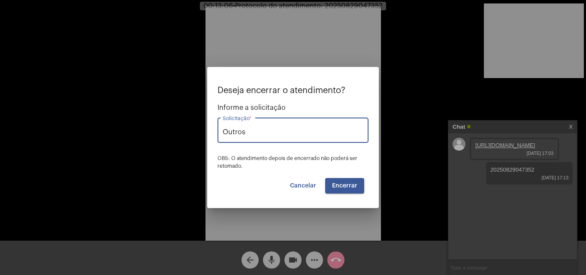
click at [339, 184] on span "Encerrar" at bounding box center [344, 186] width 25 height 6
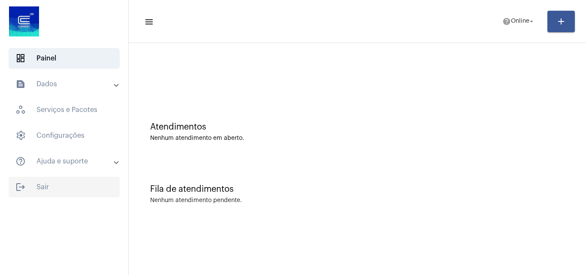
click at [57, 186] on span "logout Sair" at bounding box center [64, 187] width 111 height 21
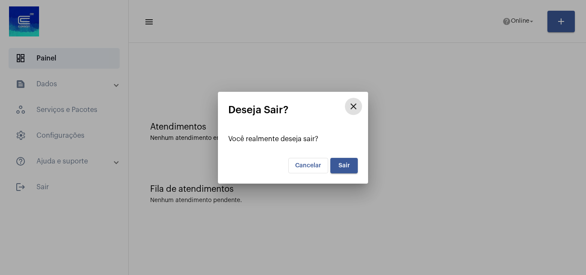
click at [343, 167] on span "Sair" at bounding box center [344, 165] width 12 height 6
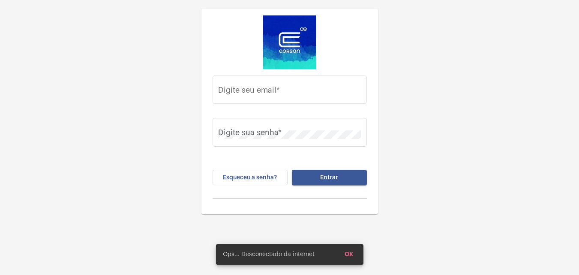
type input "juliana.inacio@operacaocorsan.com.br"
